Goal: Ask a question

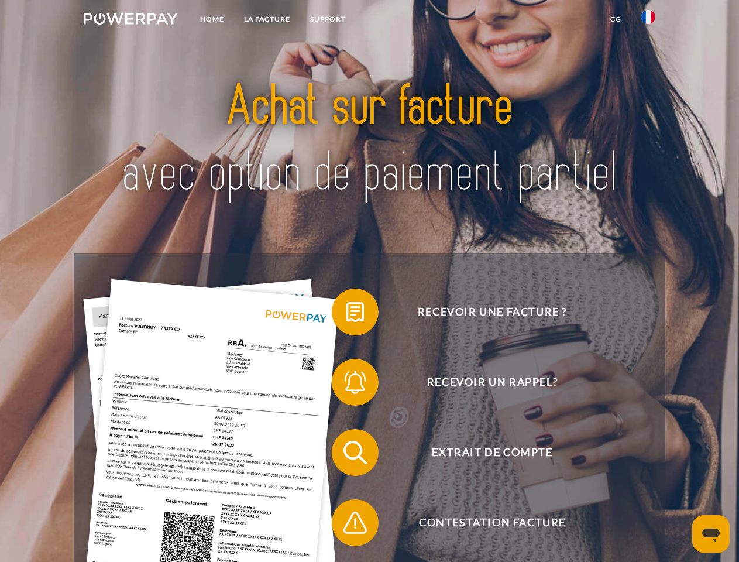
click at [131, 20] on img at bounding box center [131, 19] width 94 height 12
click at [648, 20] on img at bounding box center [648, 17] width 14 height 14
click at [616, 19] on link "CG" at bounding box center [615, 19] width 31 height 21
click at [346, 314] on span at bounding box center [337, 312] width 59 height 59
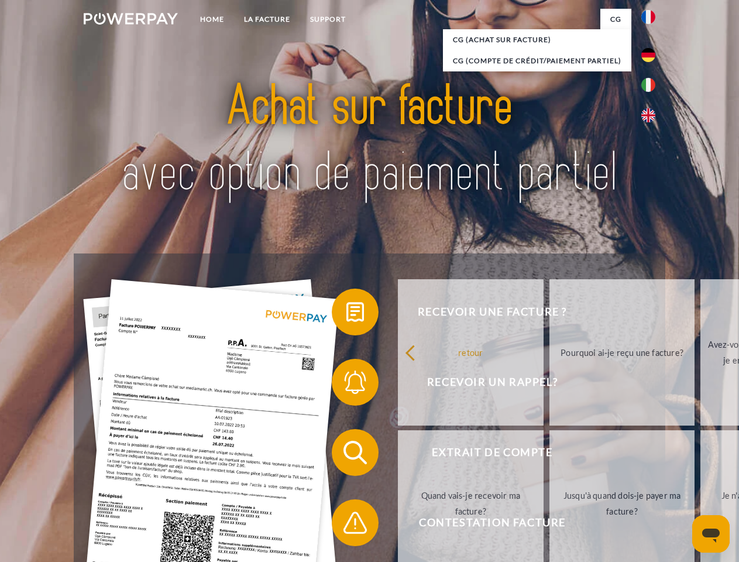
click at [346, 384] on span at bounding box center [337, 382] width 59 height 59
click at [550, 455] on link "Jusqu'à quand dois-je payer ma facture?" at bounding box center [623, 503] width 146 height 146
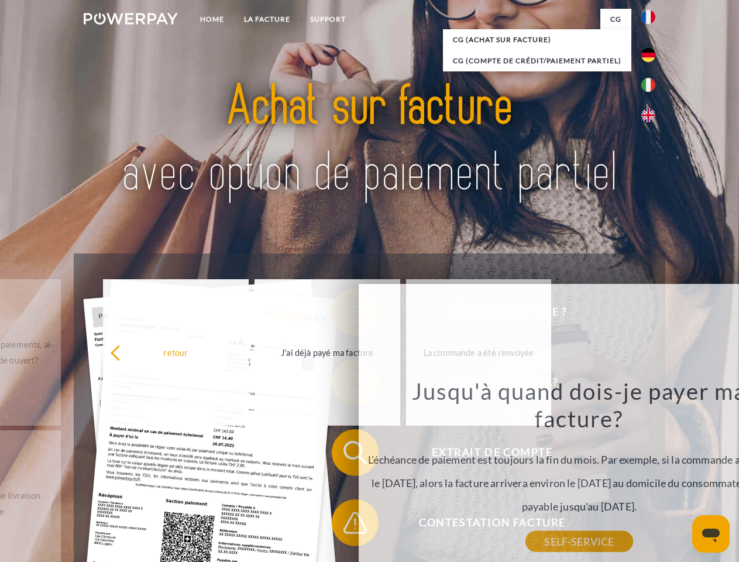
click at [346, 525] on div "retour Pourquoi ai-je reçu une facture? POWERPAY est le prestataire de facturat…" at bounding box center [579, 444] width 473 height 335
click at [711, 534] on icon "Ouvrir la fenêtre de messagerie" at bounding box center [711, 535] width 18 height 14
